Goal: Obtain resource: Download file/media

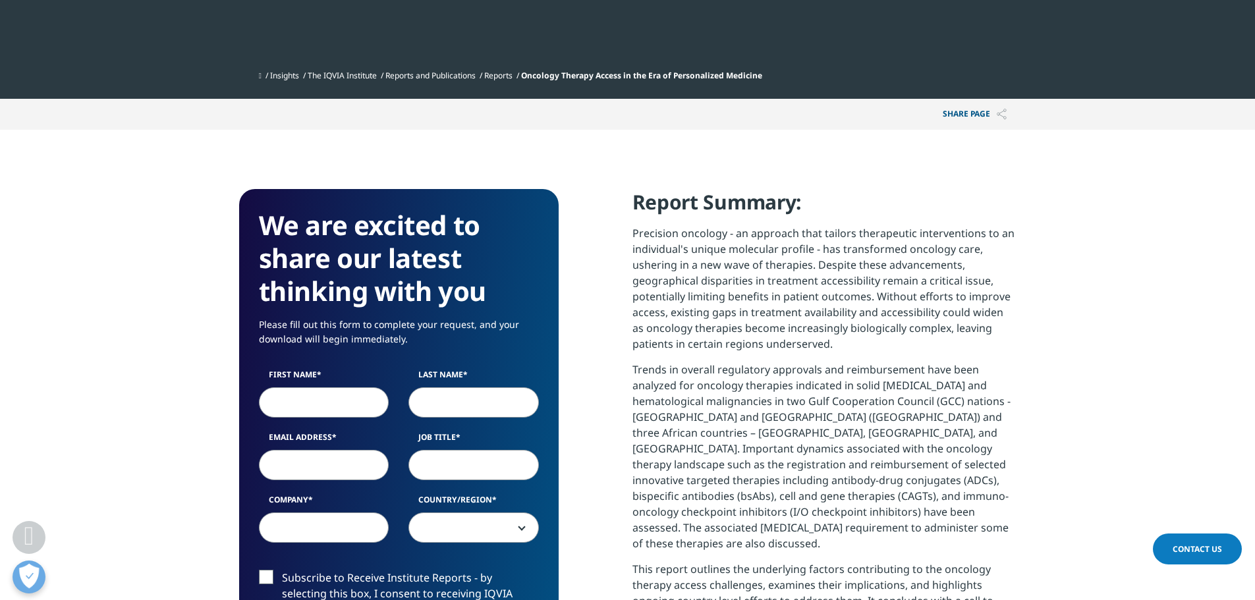
scroll to position [461, 0]
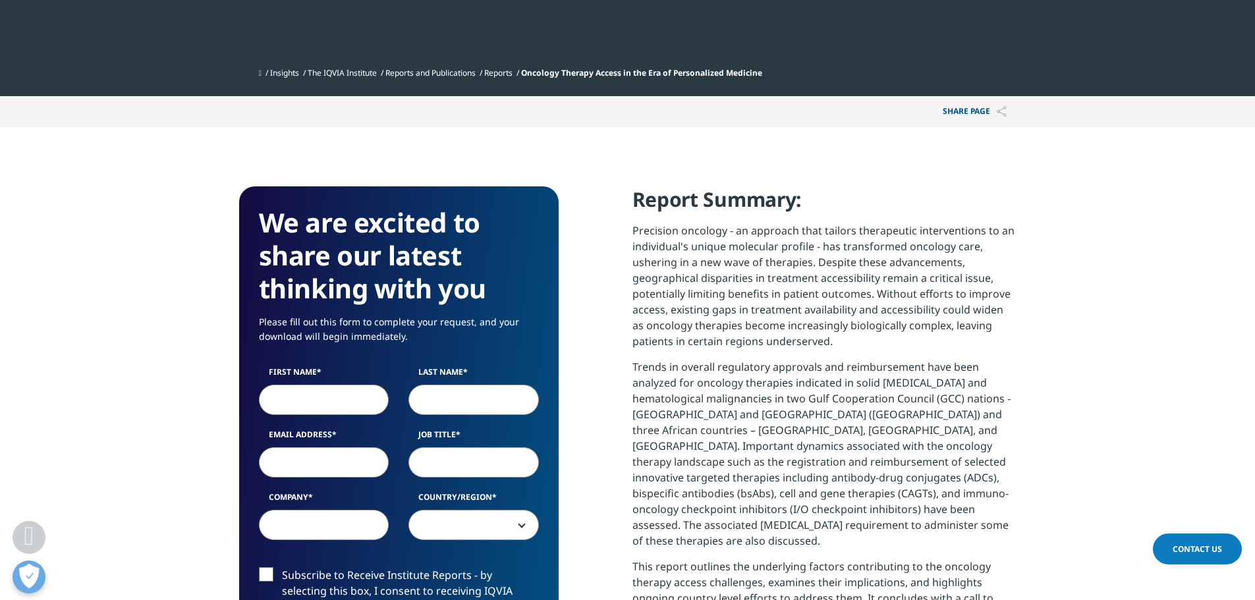
click at [354, 406] on input "First Name" at bounding box center [324, 400] width 130 height 30
click at [343, 408] on input "First Name" at bounding box center [324, 400] width 130 height 30
type input "S"
type input "[PERSON_NAME]"
type input "Baek"
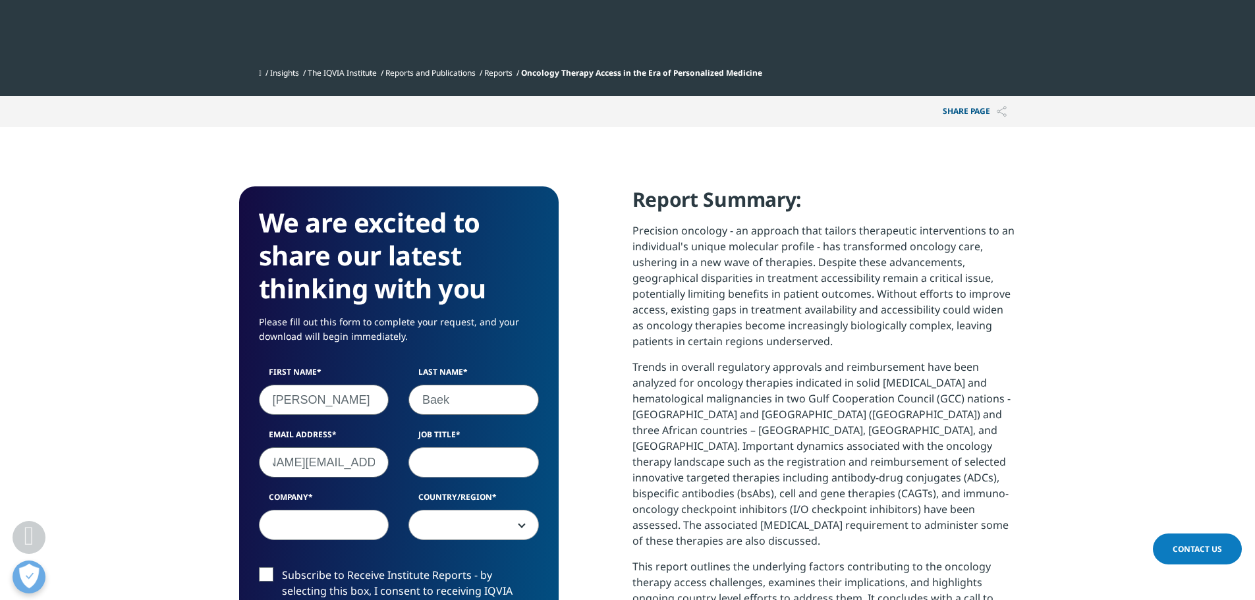
scroll to position [0, 69]
type input "[PERSON_NAME][EMAIL_ADDRESS][DOMAIN_NAME]"
type input "Manager"
click at [281, 523] on input "Company" at bounding box center [324, 525] width 130 height 30
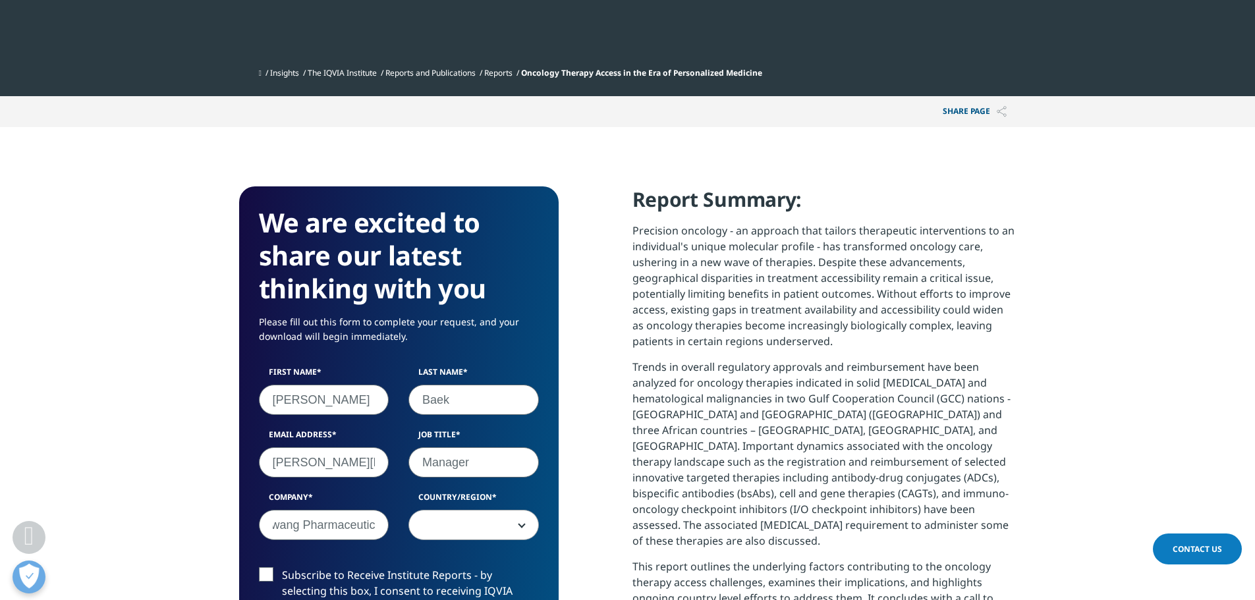
scroll to position [0, 31]
type input "Bukwang Pharmaceutical"
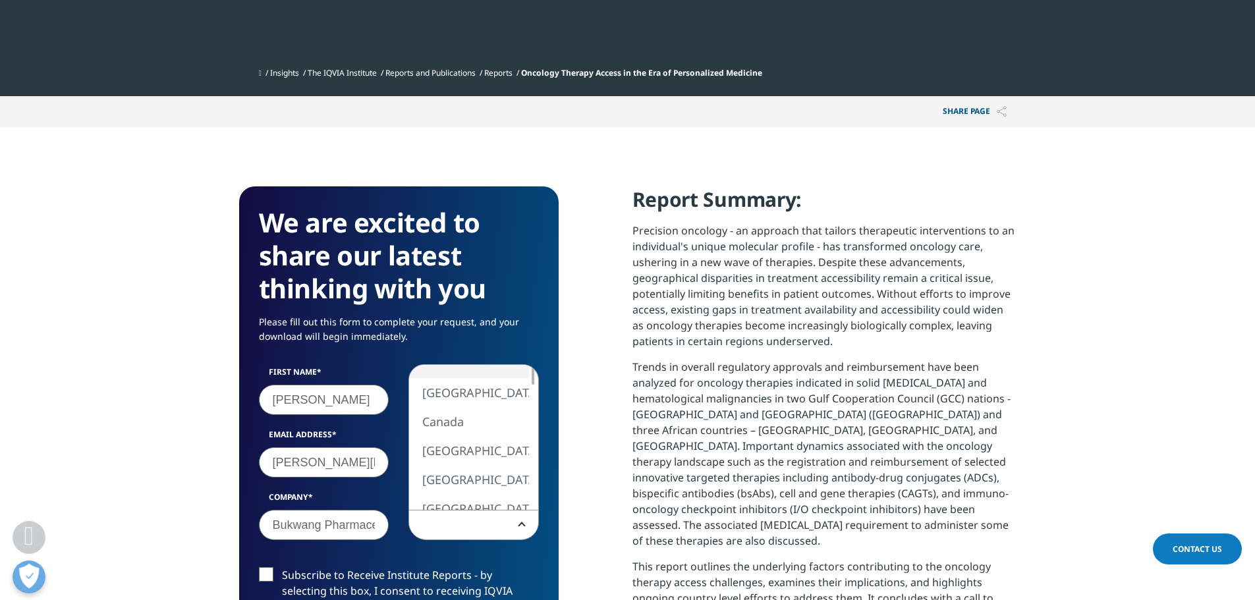
click at [439, 536] on span at bounding box center [473, 525] width 129 height 30
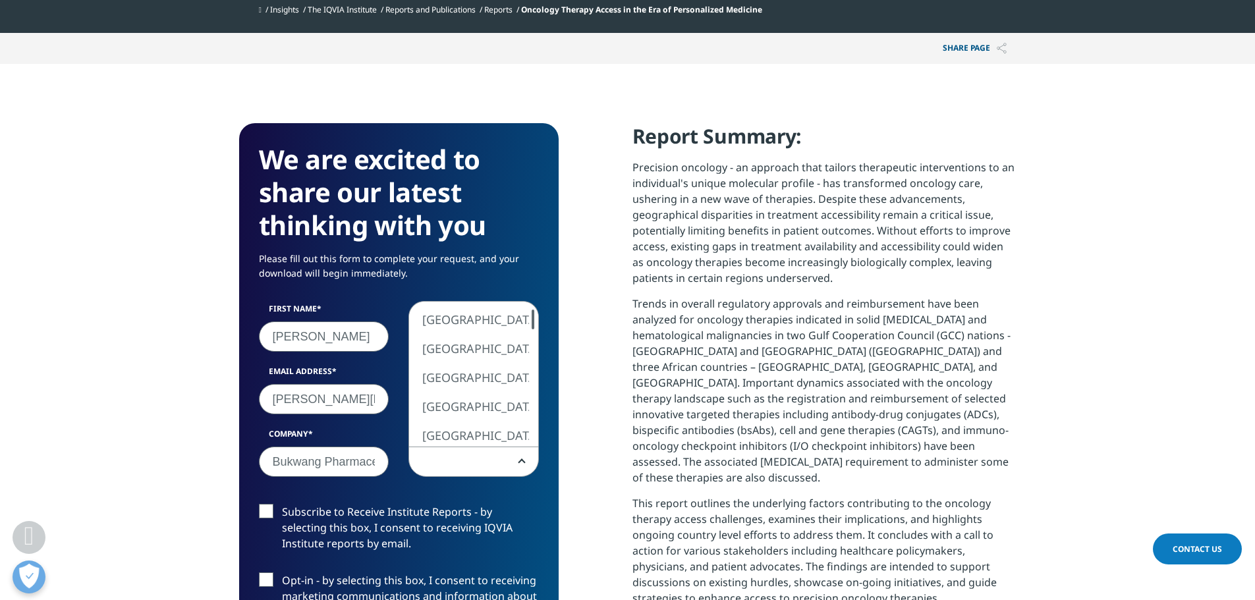
scroll to position [527, 0]
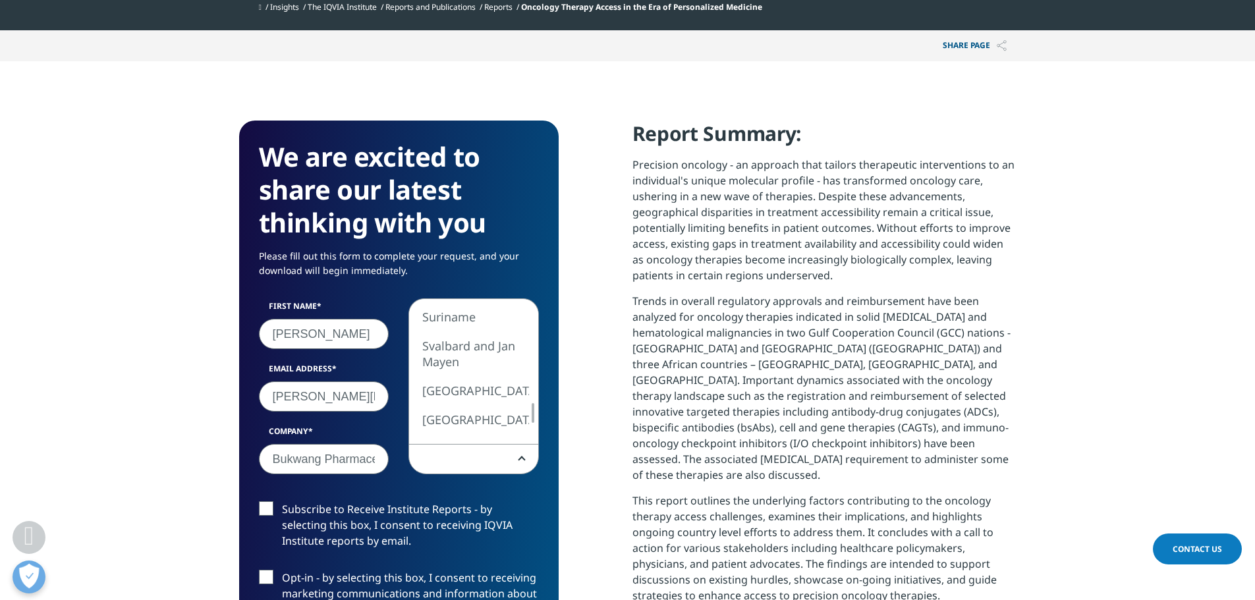
select select "[GEOGRAPHIC_DATA]"
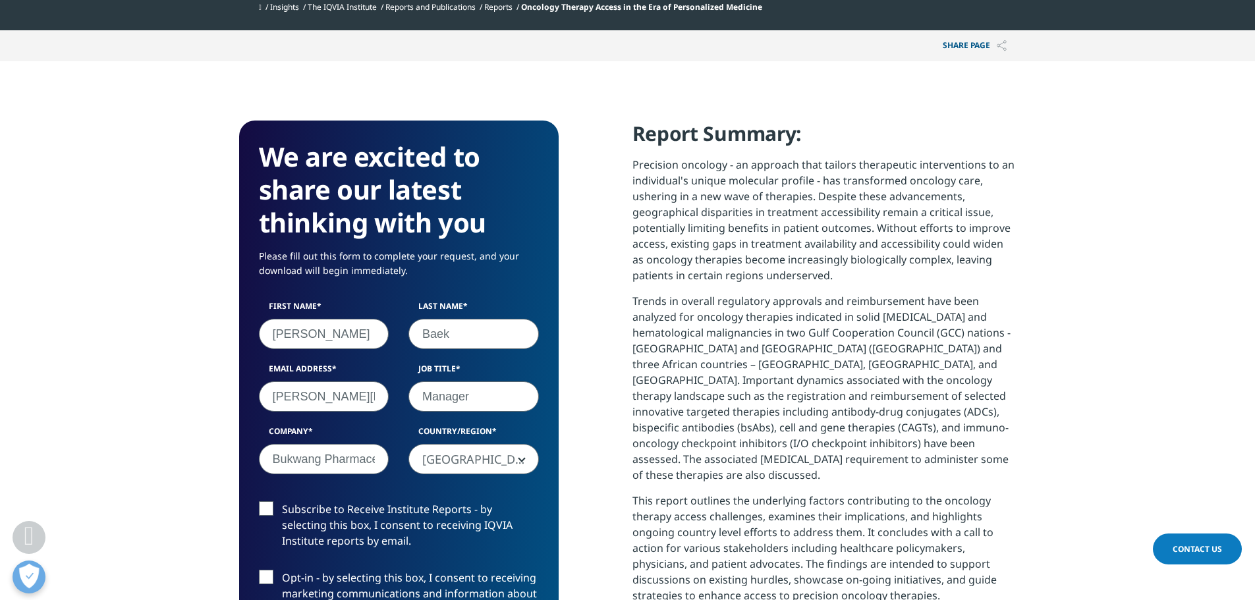
scroll to position [593, 0]
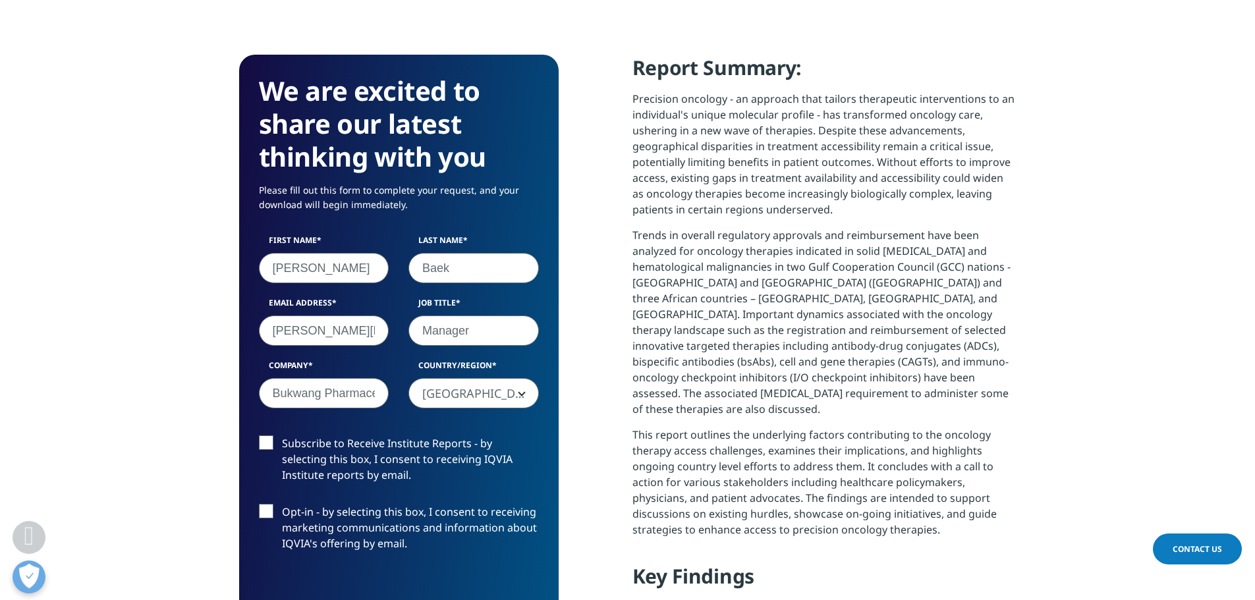
click at [265, 440] on label "Subscribe to Receive Institute Reports - by selecting this box, I consent to re…" at bounding box center [399, 462] width 280 height 55
click at [282, 435] on input "Subscribe to Receive Institute Reports - by selecting this box, I consent to re…" at bounding box center [282, 435] width 0 height 0
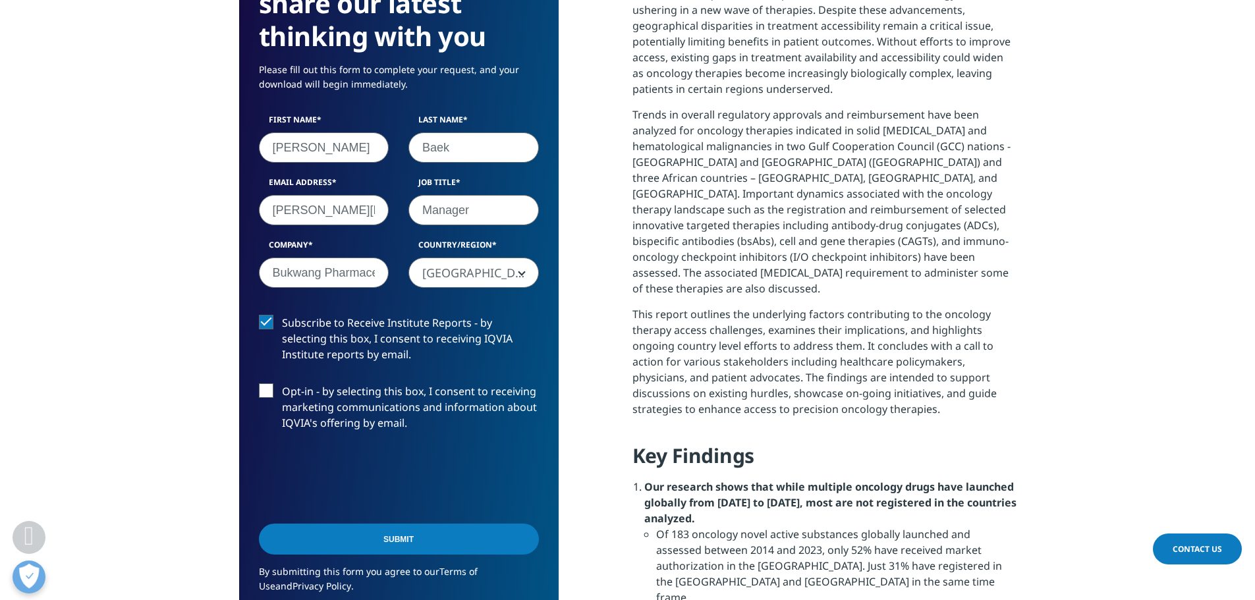
scroll to position [725, 0]
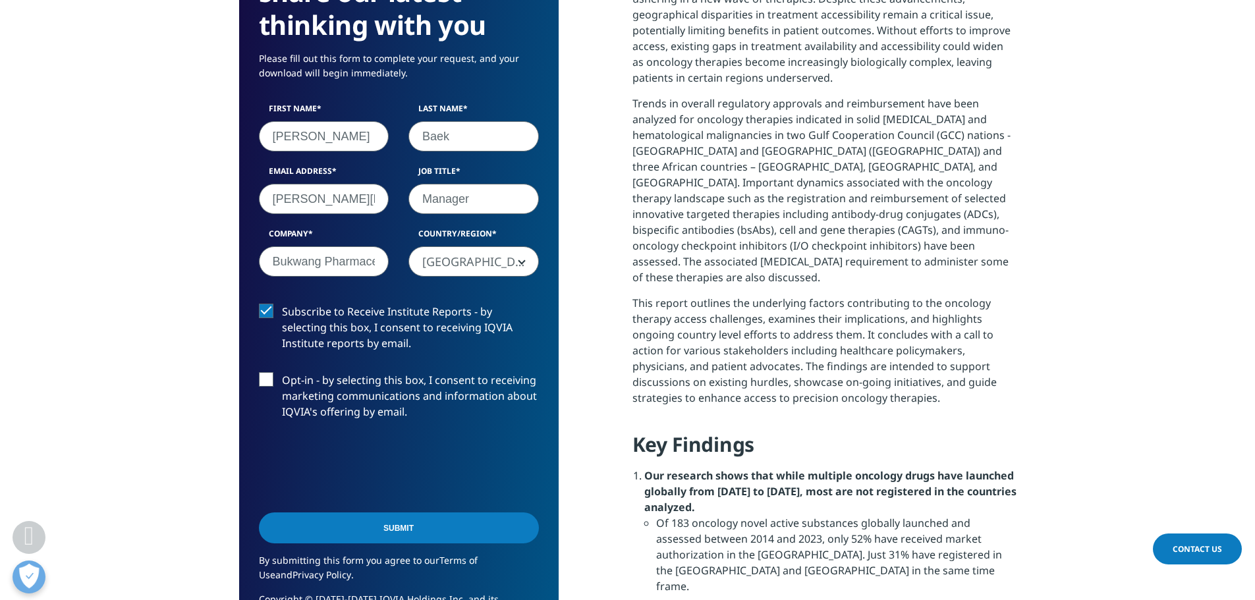
click at [268, 387] on label "Opt-in - by selecting this box, I consent to receiving marketing communications…" at bounding box center [399, 399] width 280 height 55
click at [282, 372] on input "Opt-in - by selecting this box, I consent to receiving marketing communications…" at bounding box center [282, 372] width 0 height 0
click at [349, 528] on input "Submit" at bounding box center [399, 527] width 280 height 31
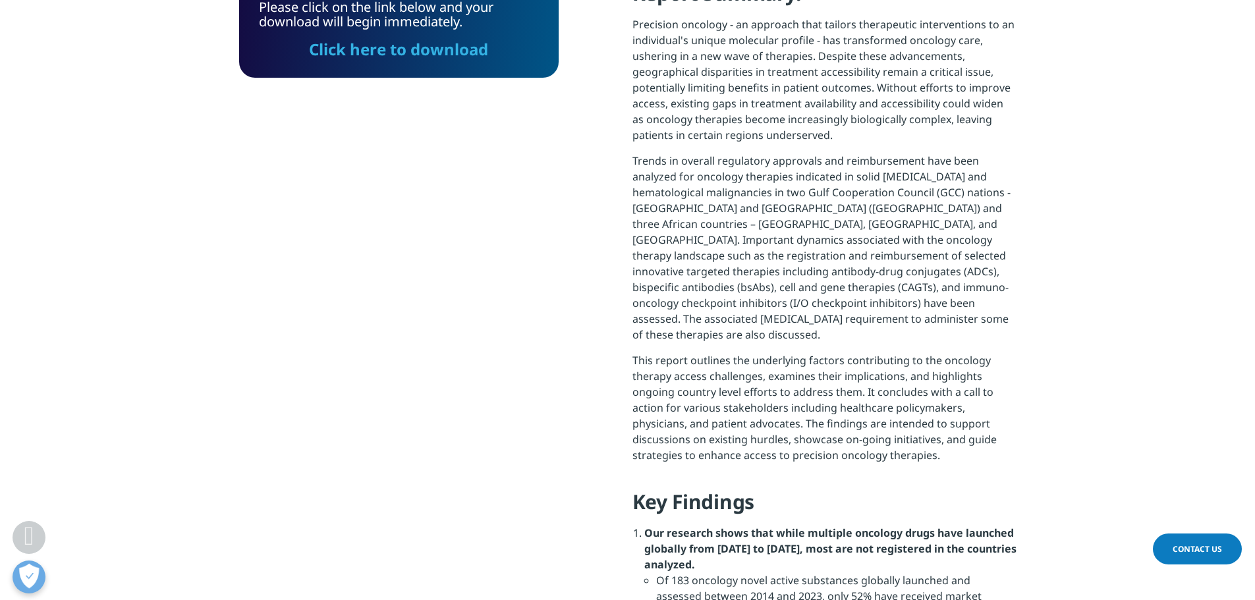
scroll to position [97, 319]
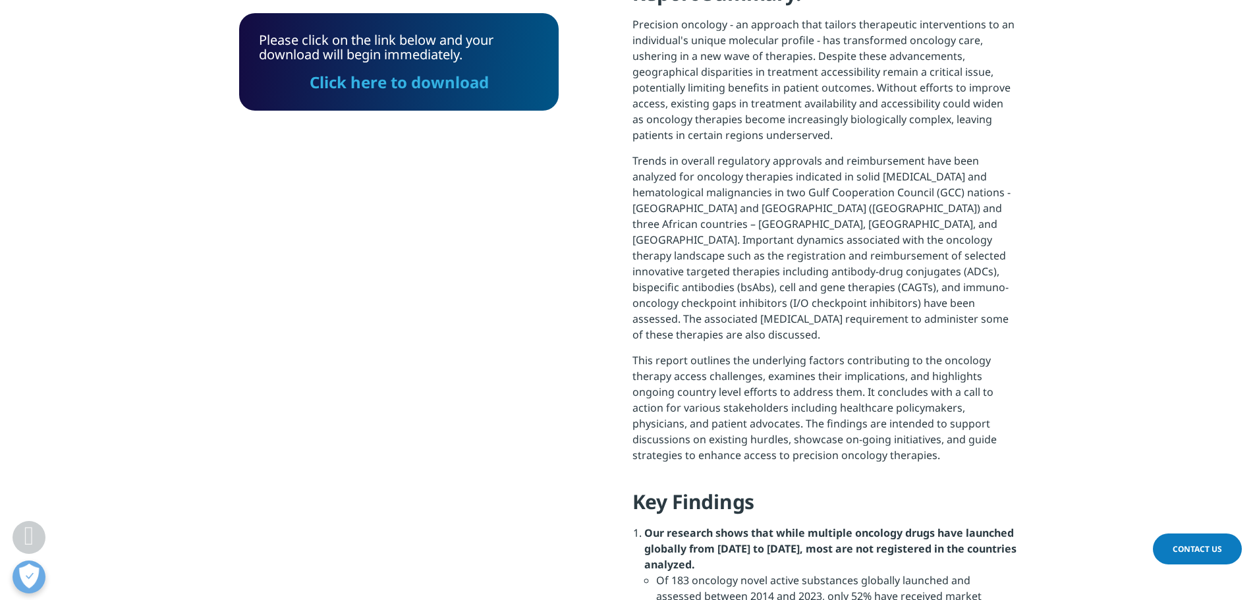
drag, startPoint x: 414, startPoint y: 85, endPoint x: 405, endPoint y: 190, distance: 105.7
click at [414, 85] on link "Click here to download" at bounding box center [399, 82] width 179 height 22
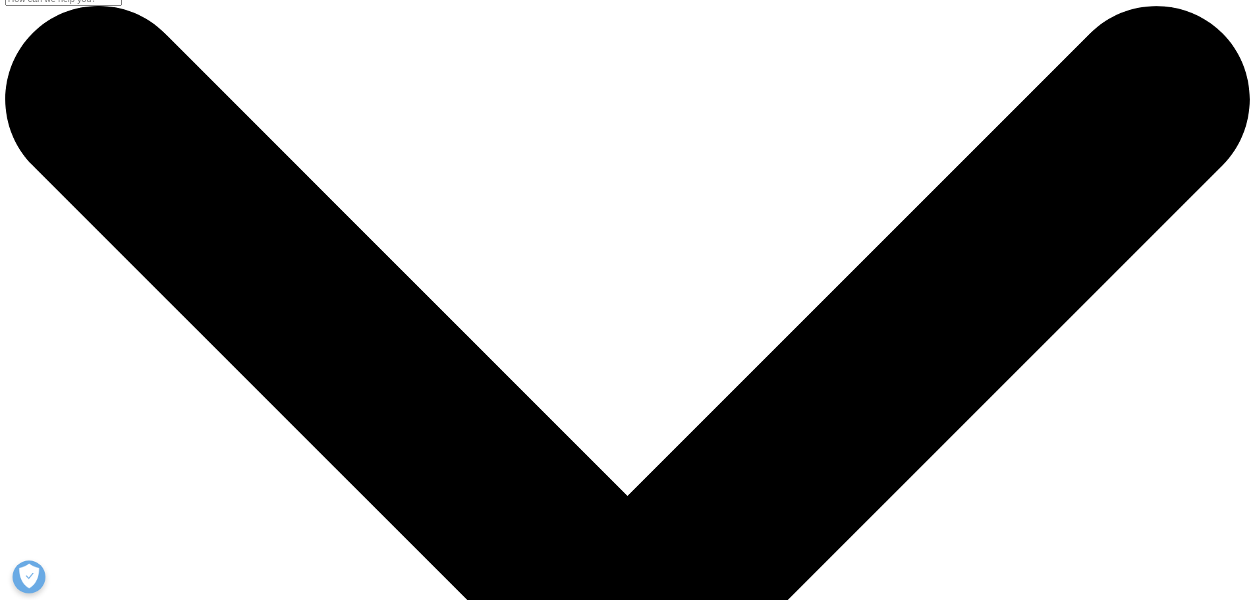
scroll to position [263, 0]
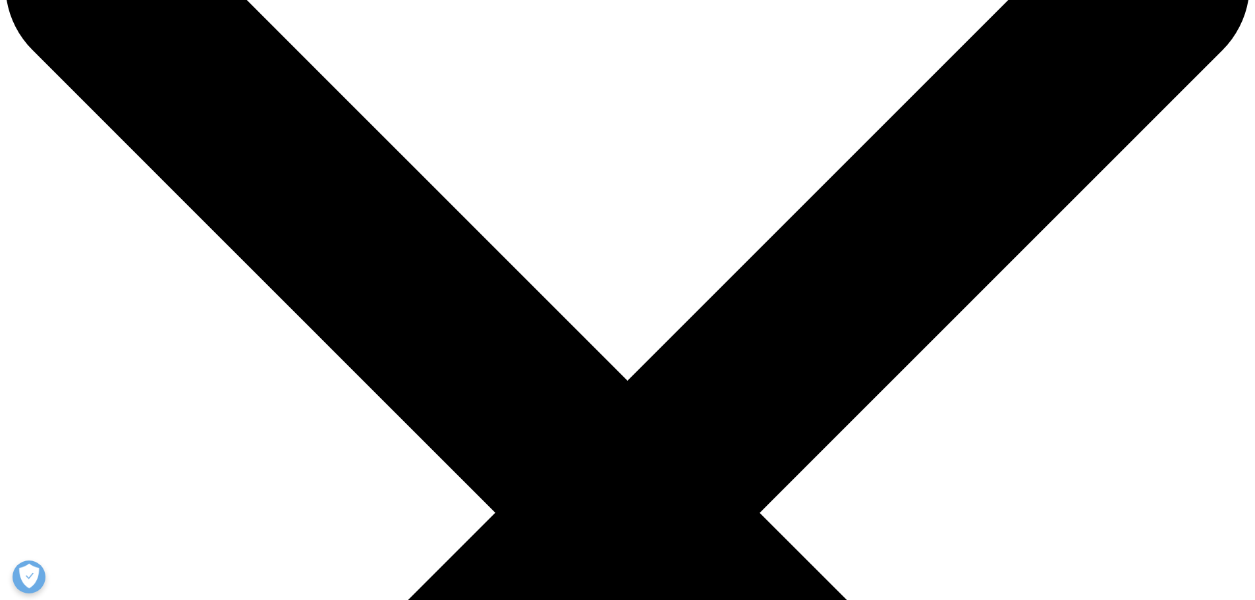
scroll to position [0, 0]
